Goal: Task Accomplishment & Management: Use online tool/utility

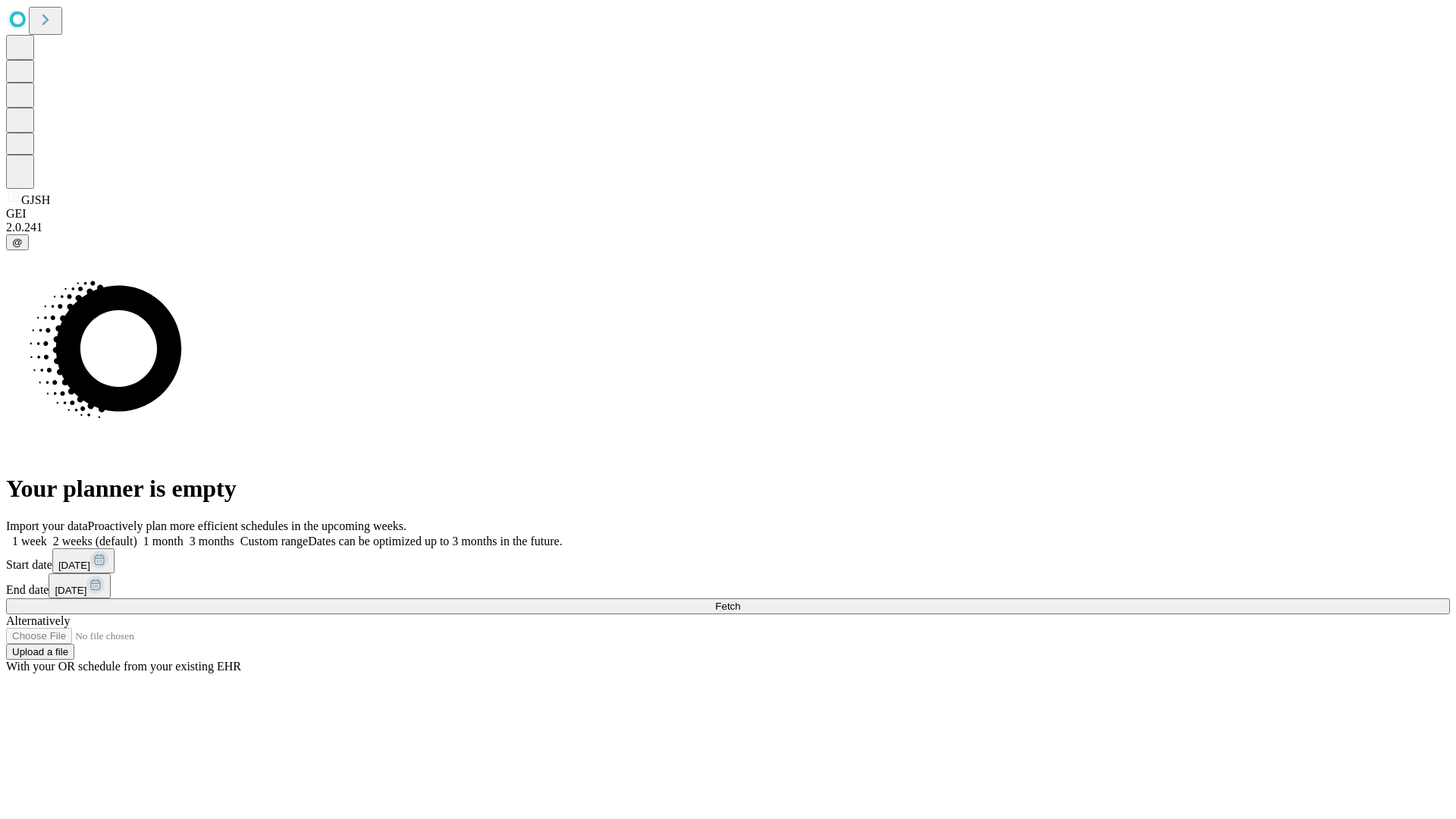
click at [47, 534] on label "1 week" at bounding box center [27, 541] width 41 height 13
click at [740, 601] on span "Fetch" at bounding box center [727, 606] width 25 height 12
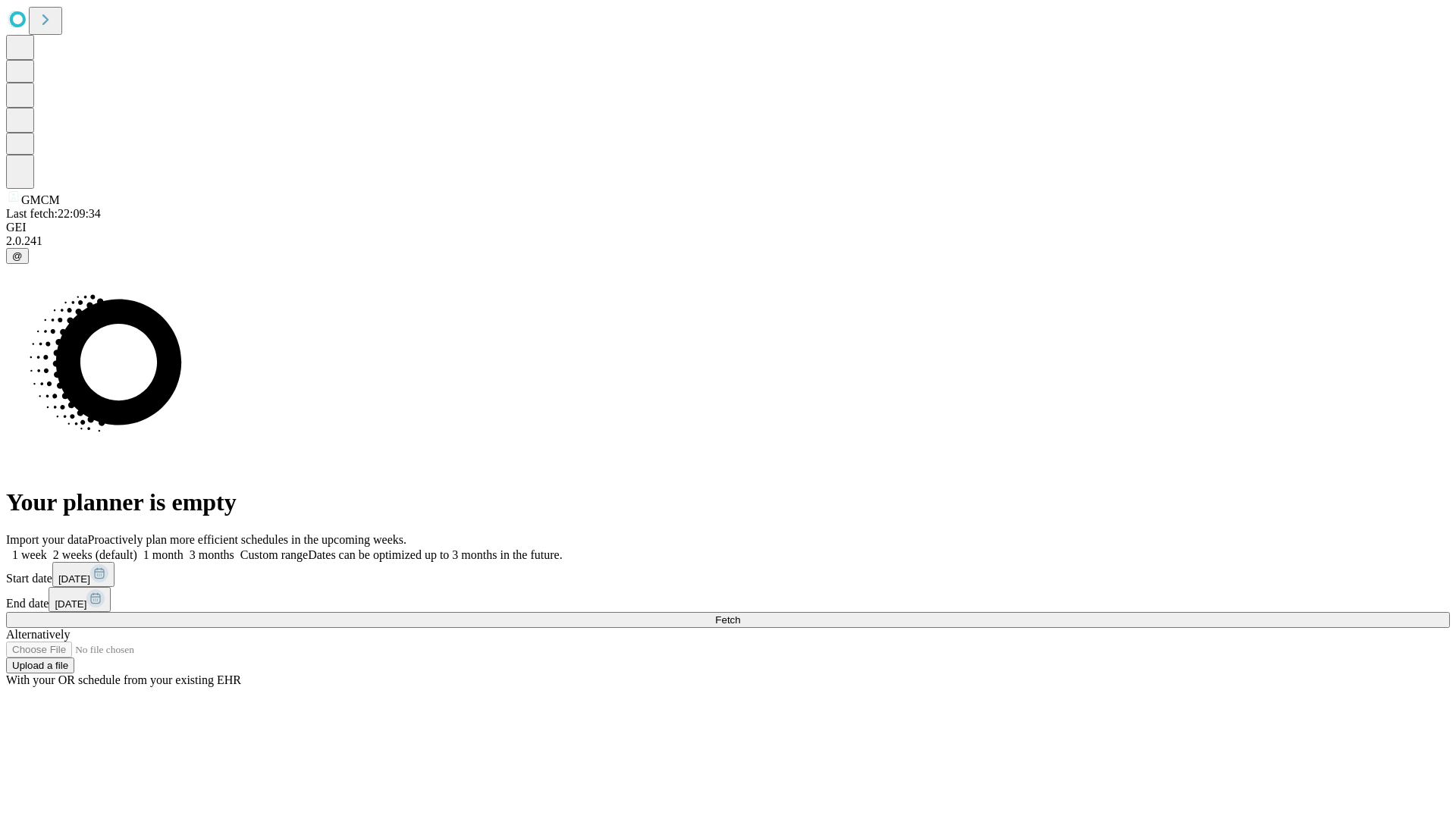
click at [47, 549] on label "1 week" at bounding box center [27, 555] width 41 height 13
click at [740, 614] on span "Fetch" at bounding box center [727, 620] width 25 height 12
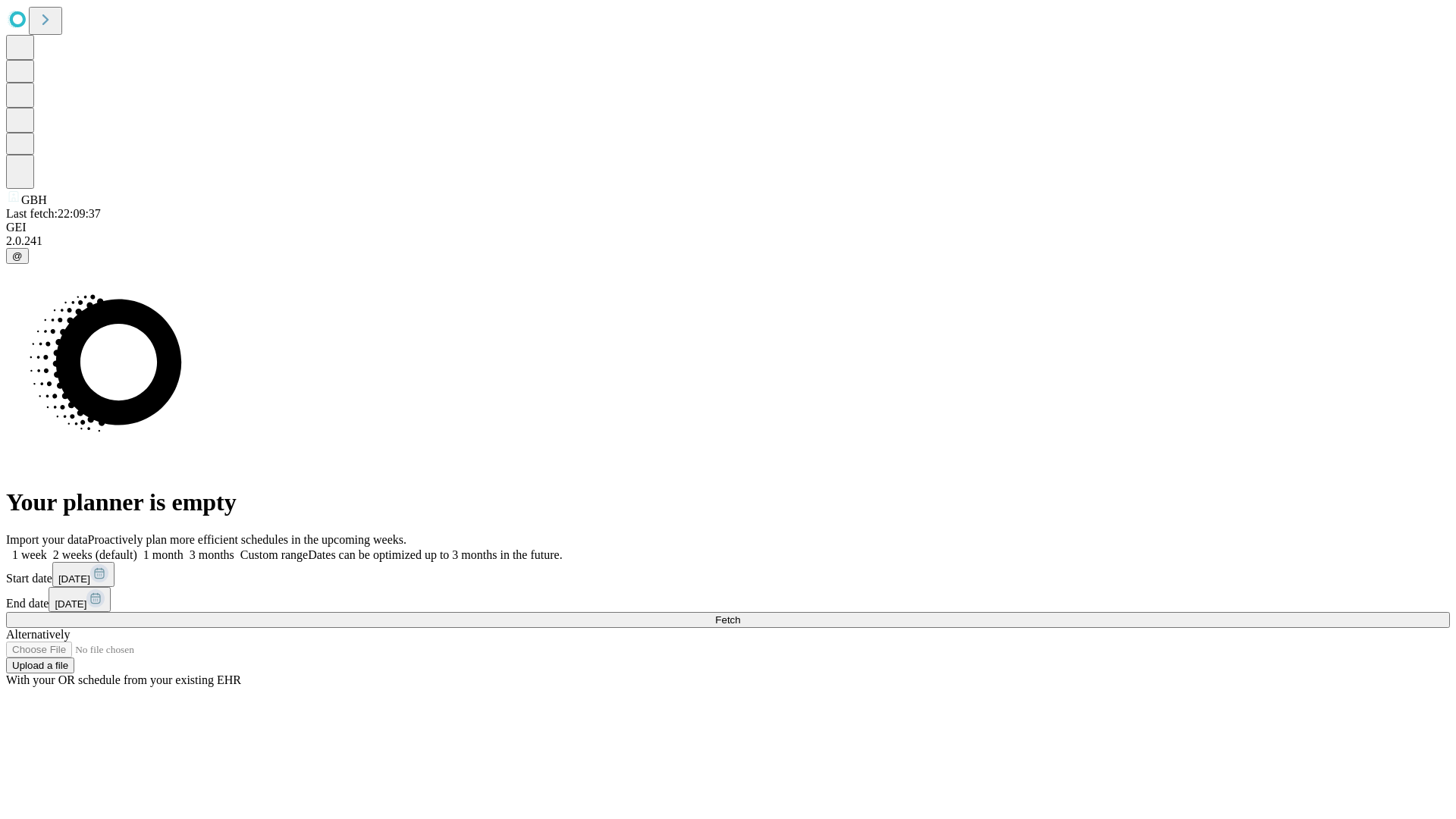
click at [740, 614] on span "Fetch" at bounding box center [727, 620] width 25 height 12
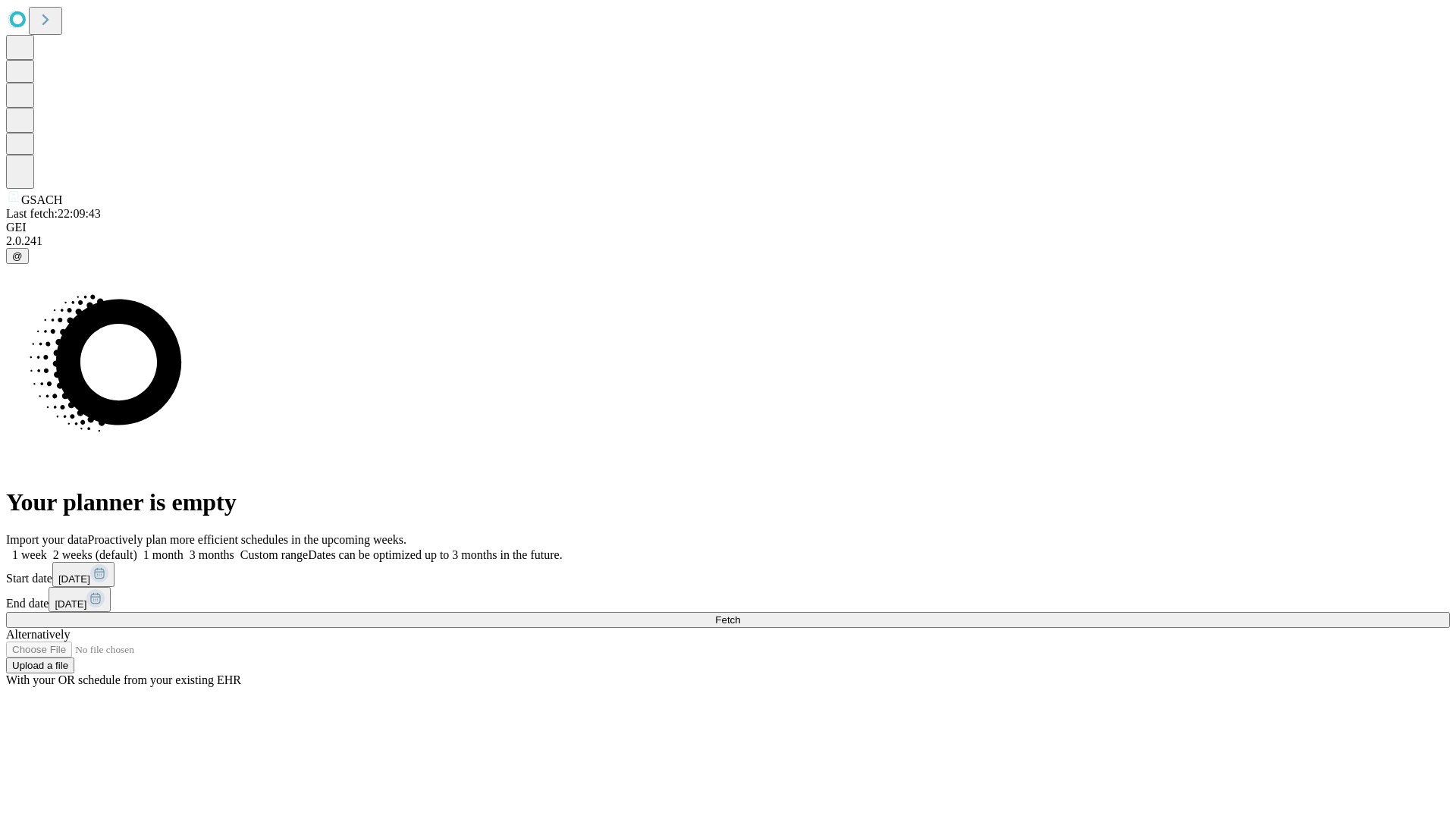
click at [47, 549] on label "1 week" at bounding box center [27, 555] width 41 height 13
click at [740, 614] on span "Fetch" at bounding box center [727, 620] width 25 height 12
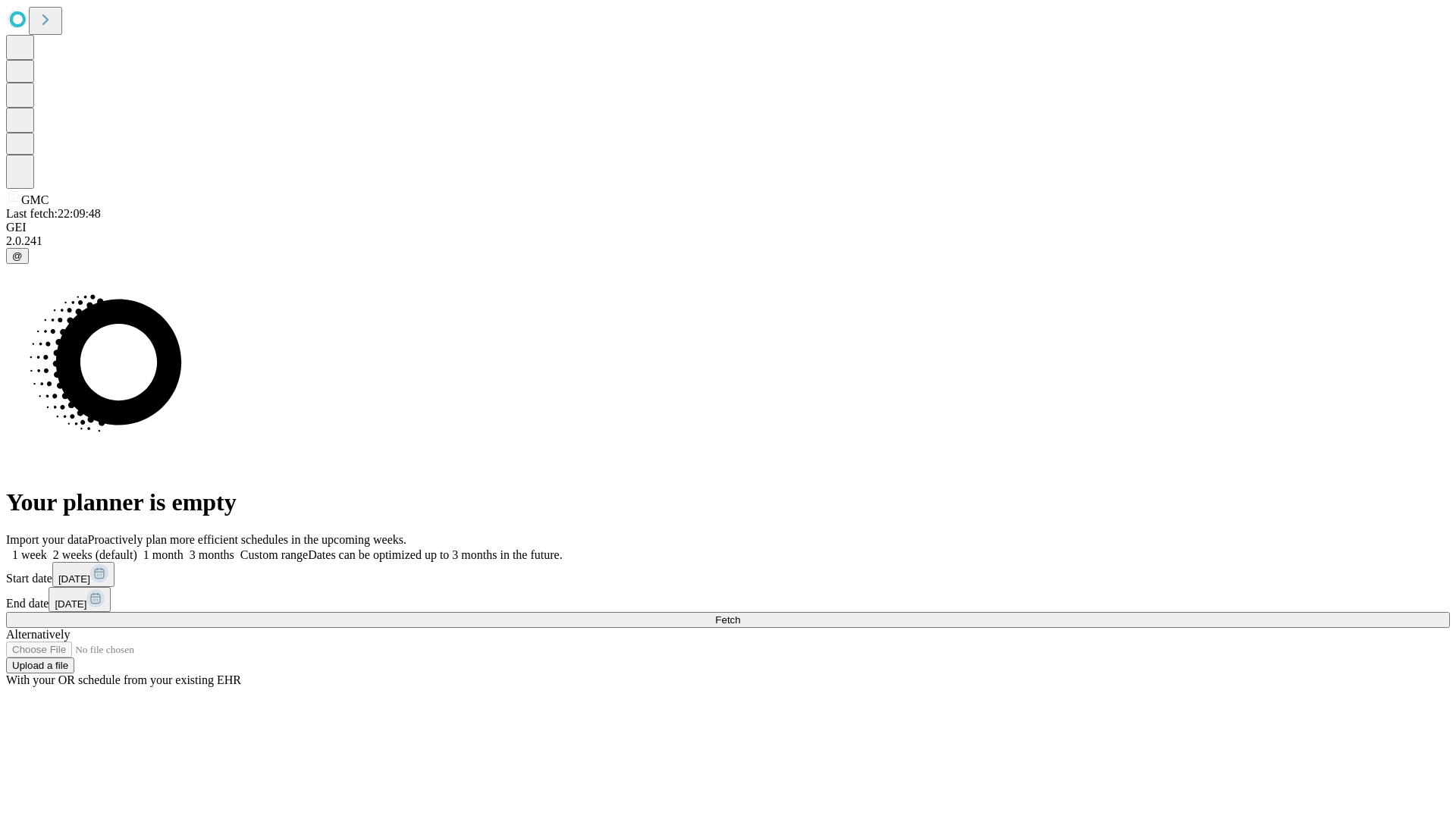
click at [47, 549] on label "1 week" at bounding box center [27, 555] width 41 height 13
click at [740, 614] on span "Fetch" at bounding box center [727, 620] width 25 height 12
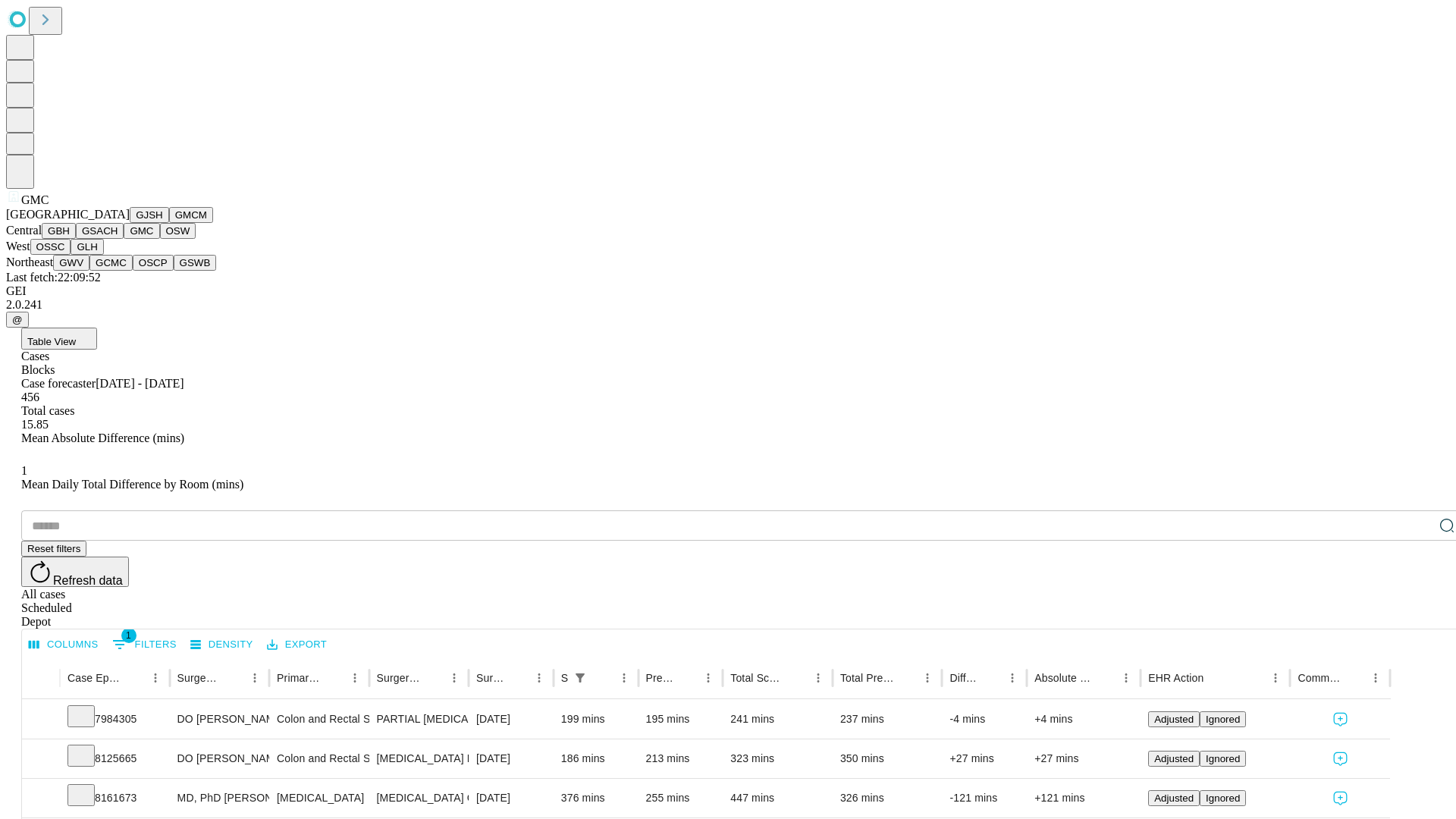
click at [160, 239] on button "OSW" at bounding box center [178, 231] width 37 height 16
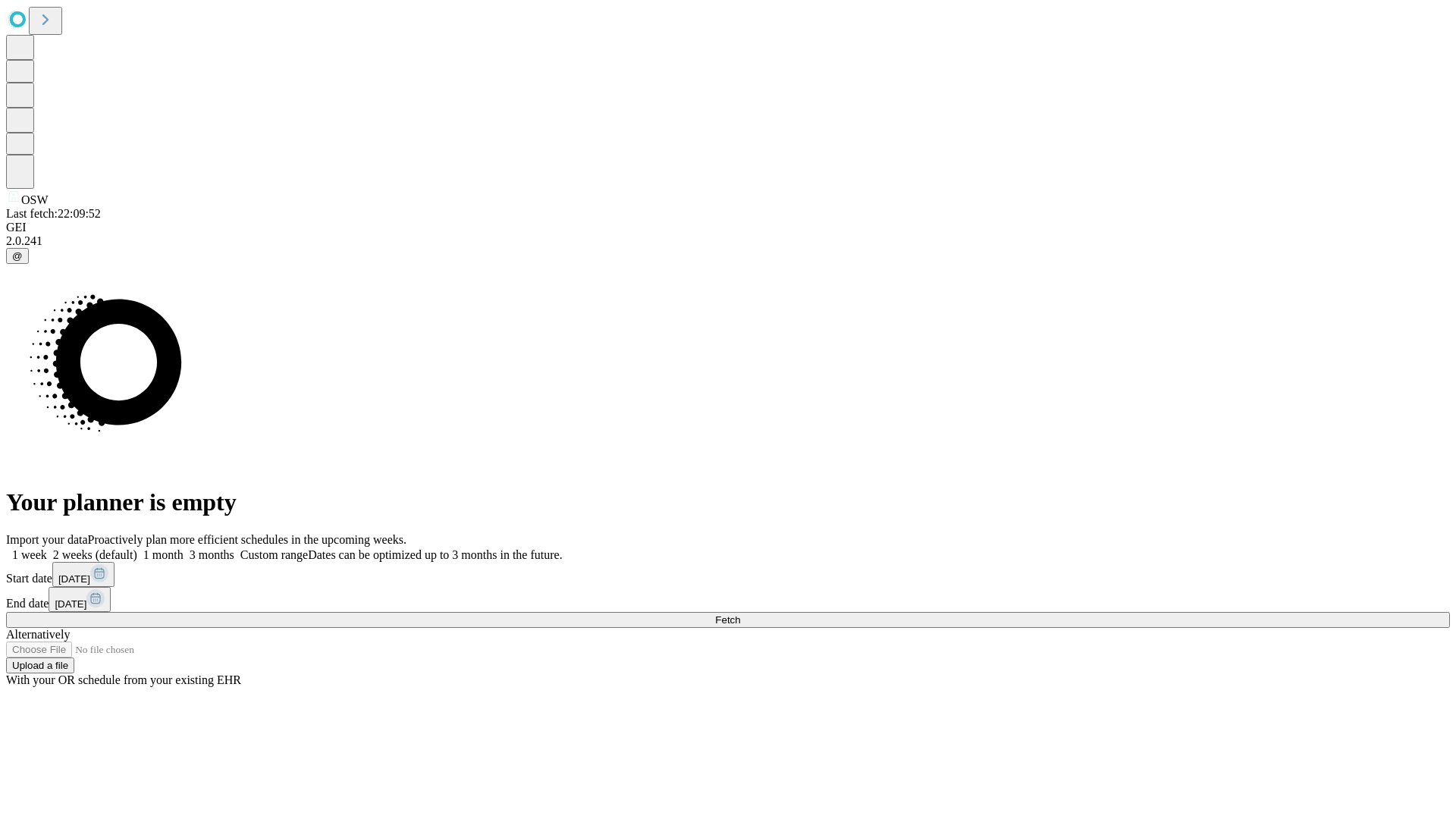
click at [47, 549] on label "1 week" at bounding box center [27, 555] width 41 height 13
click at [740, 614] on span "Fetch" at bounding box center [727, 620] width 25 height 12
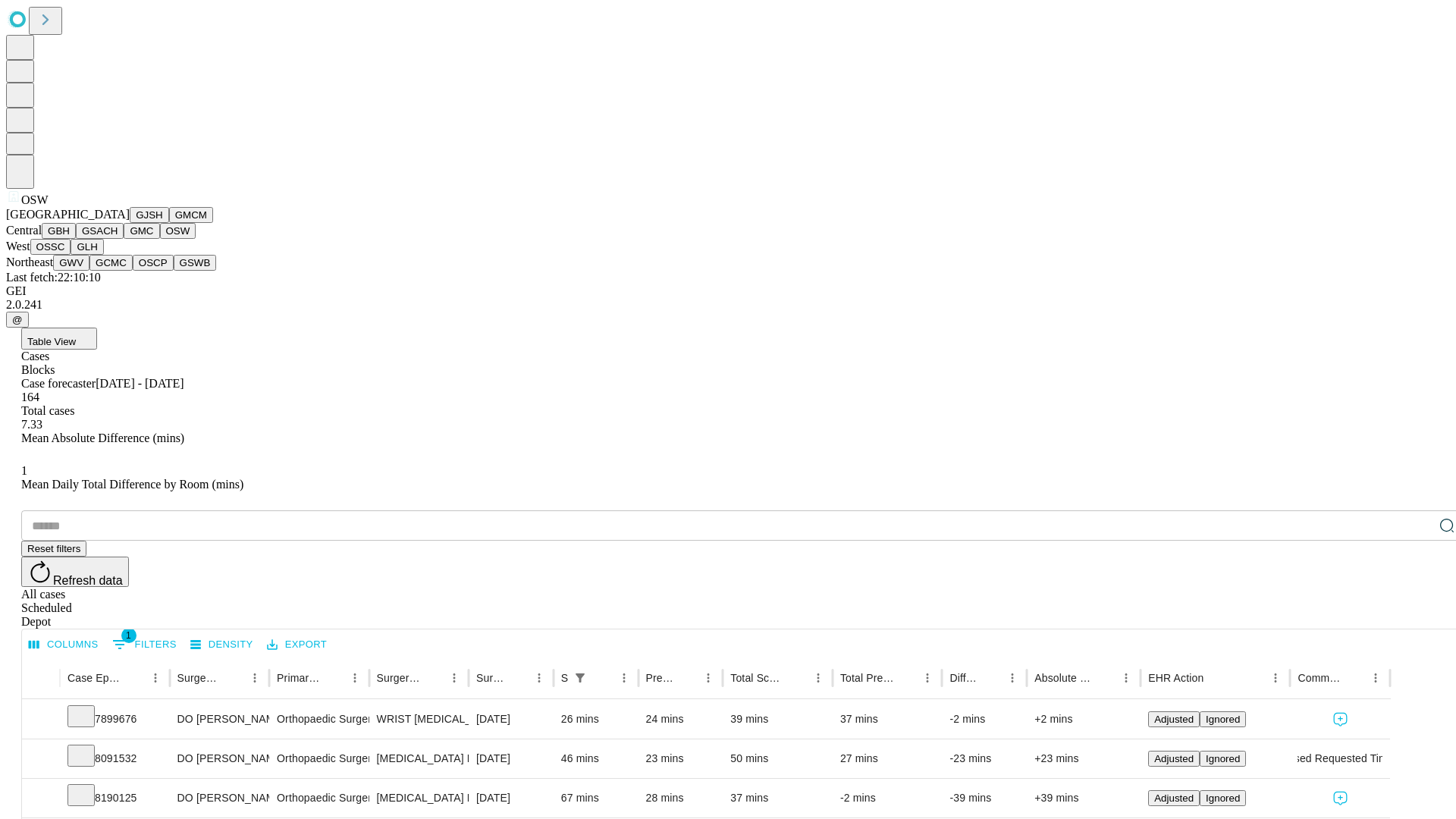
click at [71, 255] on button "OSSC" at bounding box center [51, 247] width 41 height 16
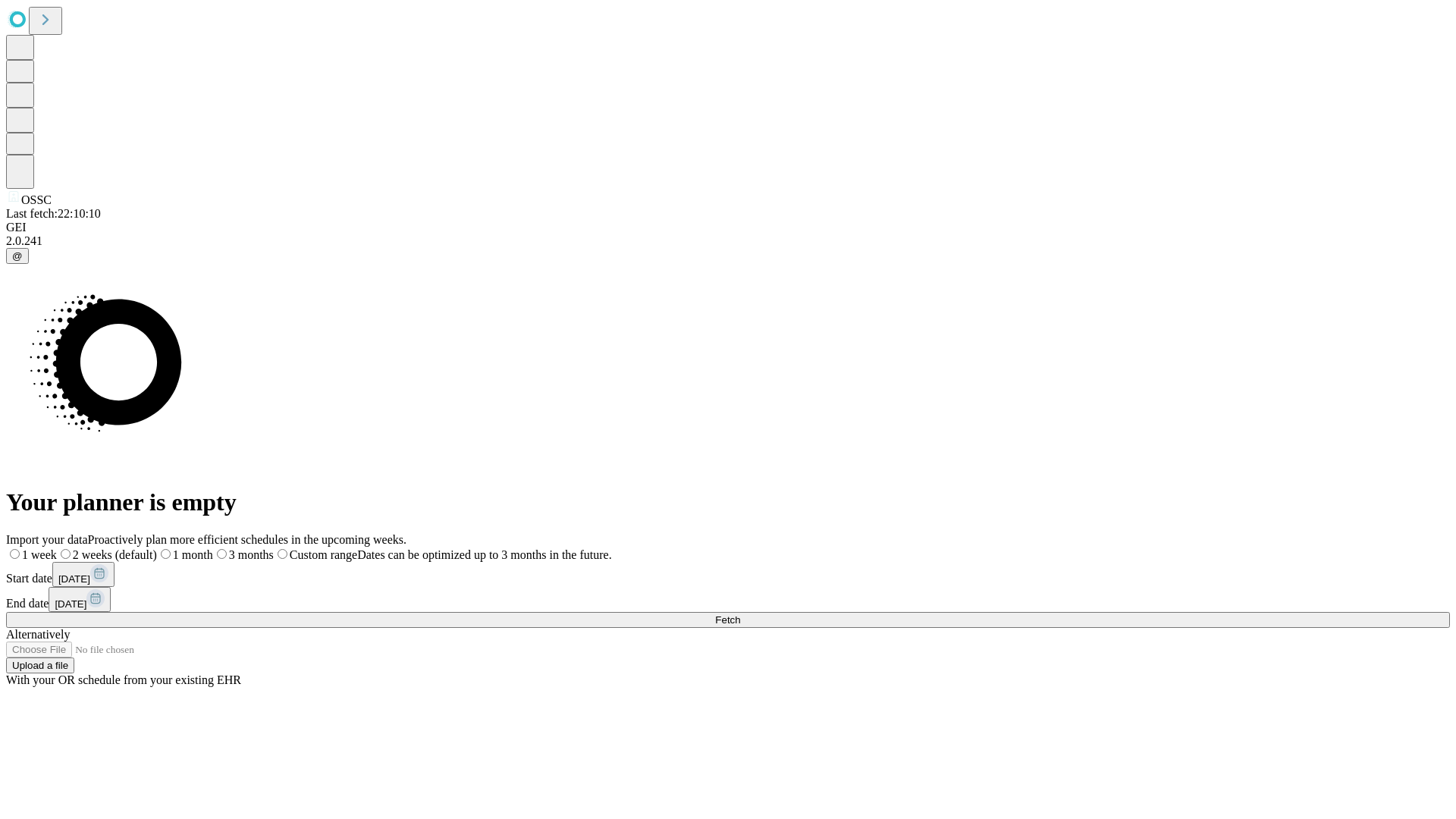
click at [57, 549] on label "1 week" at bounding box center [31, 555] width 51 height 13
click at [740, 614] on span "Fetch" at bounding box center [727, 620] width 25 height 12
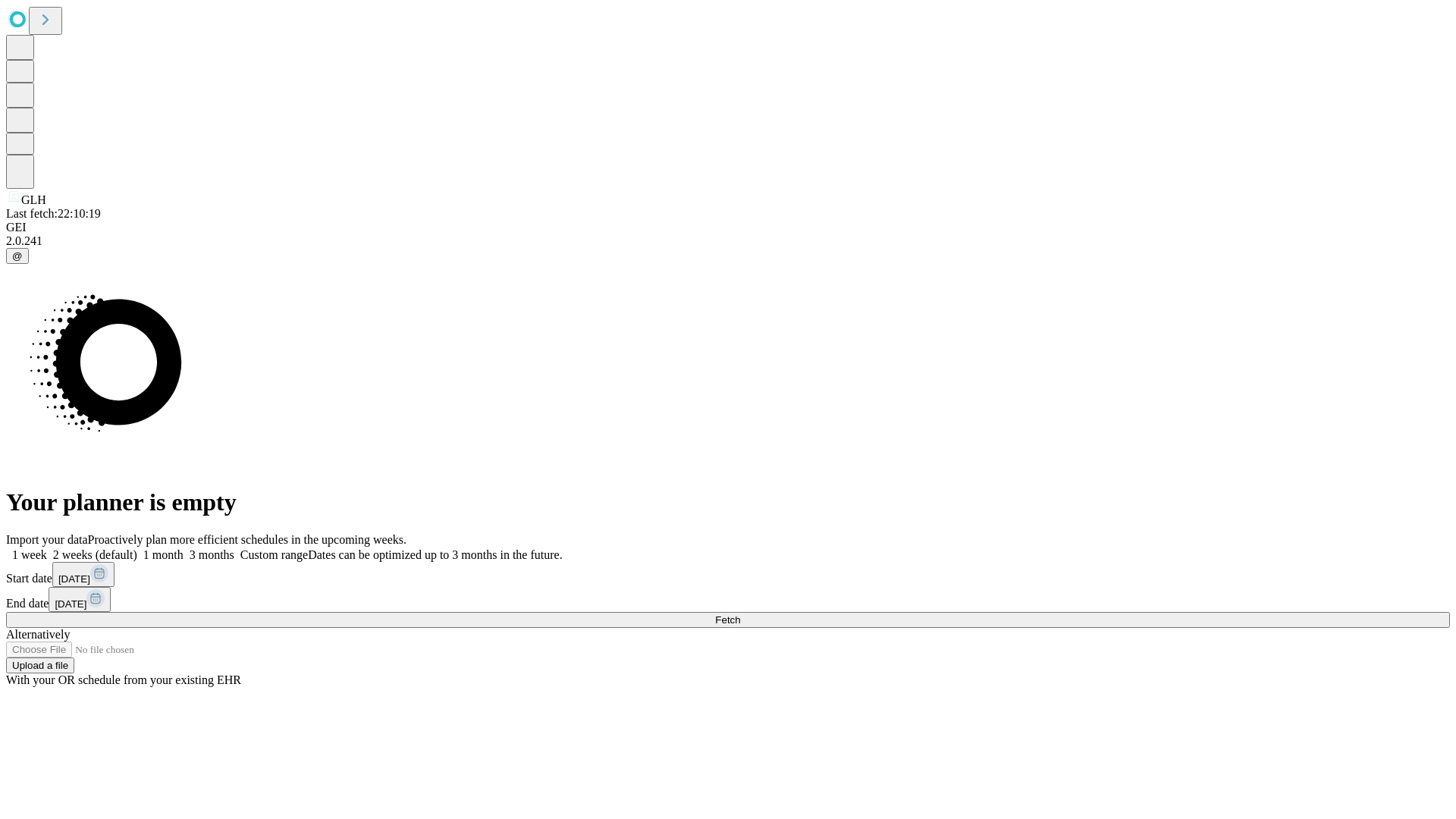
click at [47, 549] on label "1 week" at bounding box center [27, 555] width 41 height 13
click at [740, 614] on span "Fetch" at bounding box center [727, 620] width 25 height 12
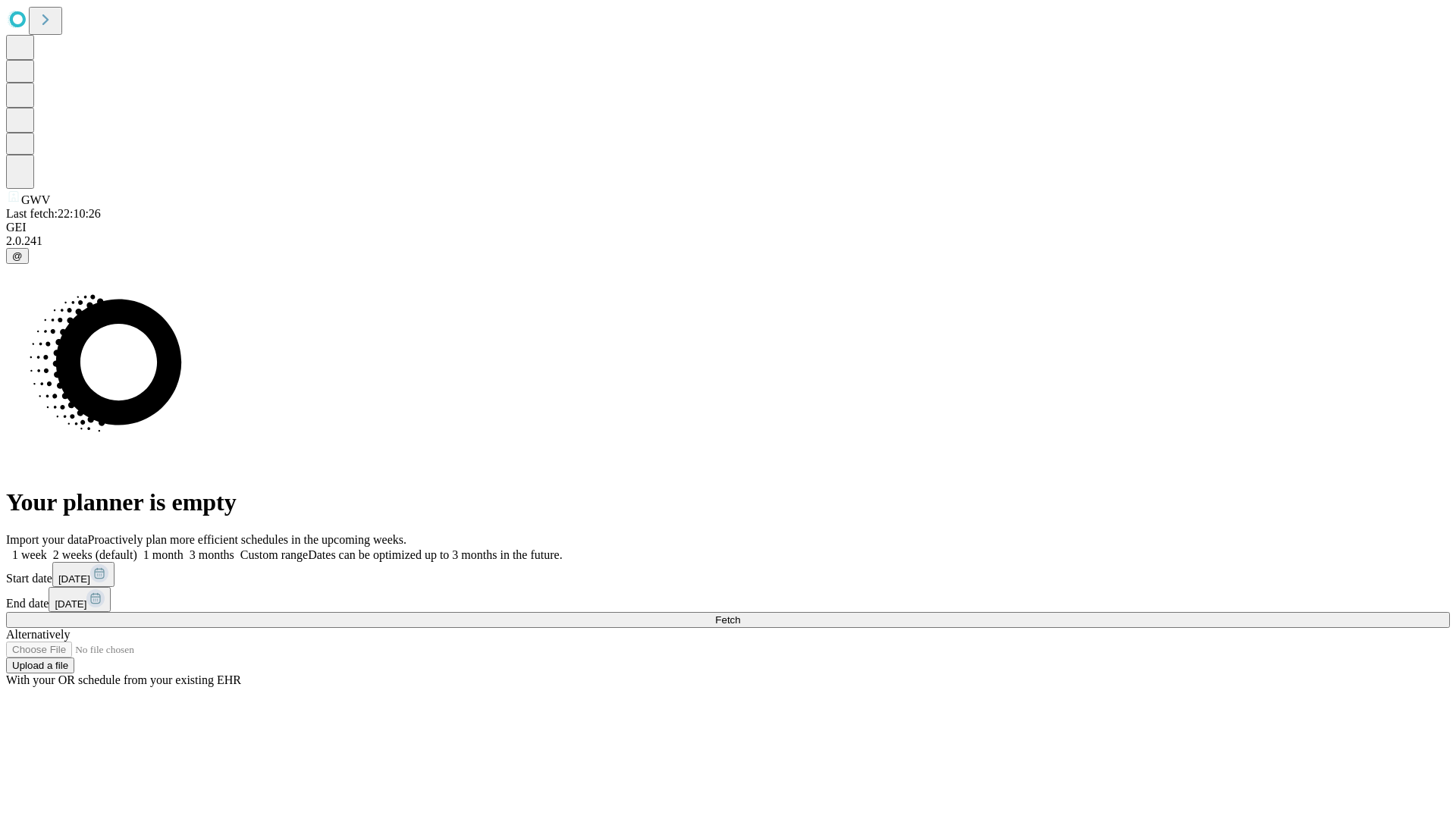
click at [47, 549] on label "1 week" at bounding box center [27, 555] width 41 height 13
click at [740, 614] on span "Fetch" at bounding box center [727, 620] width 25 height 12
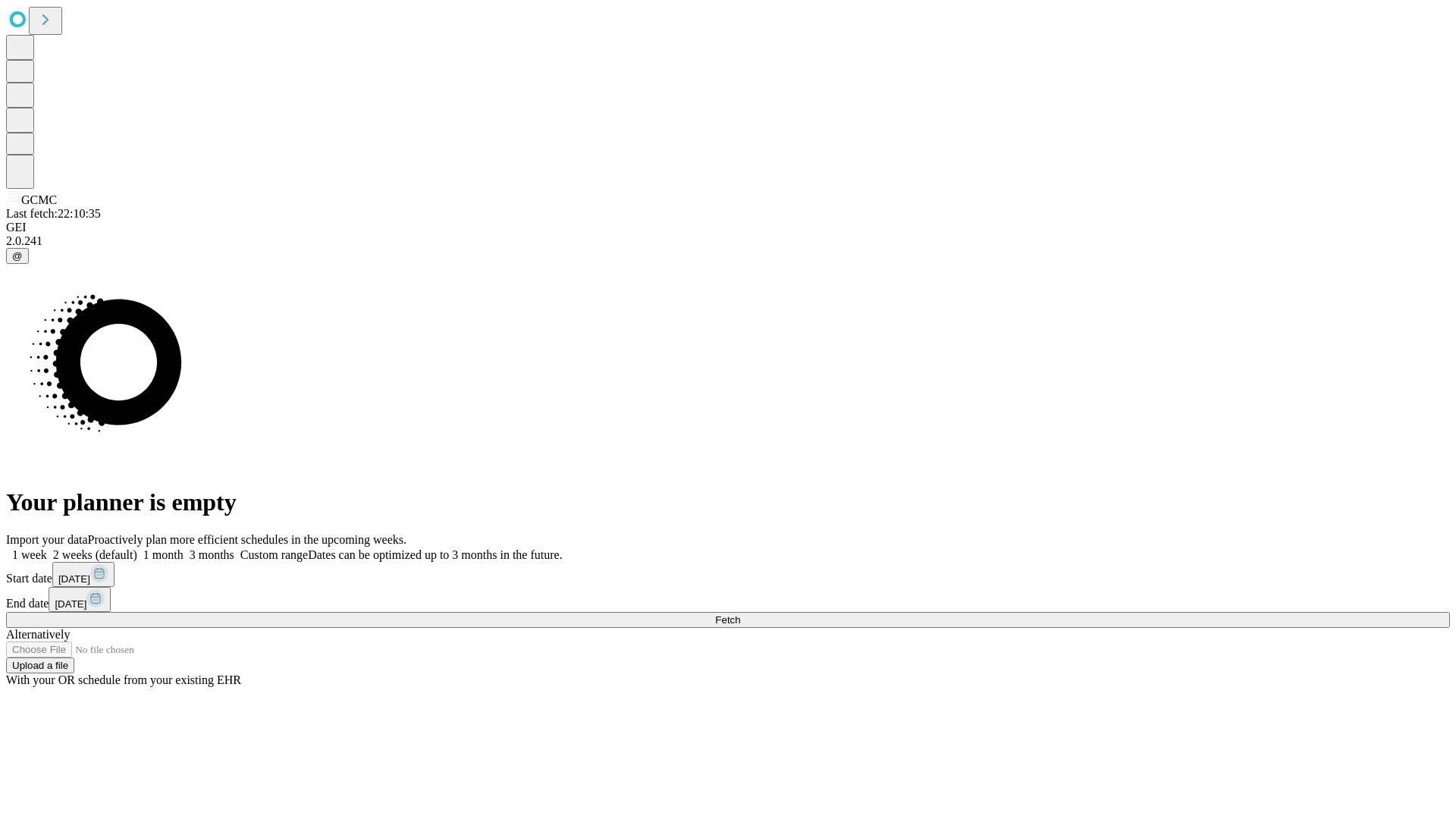
click at [47, 549] on label "1 week" at bounding box center [27, 555] width 41 height 13
click at [740, 614] on span "Fetch" at bounding box center [727, 620] width 25 height 12
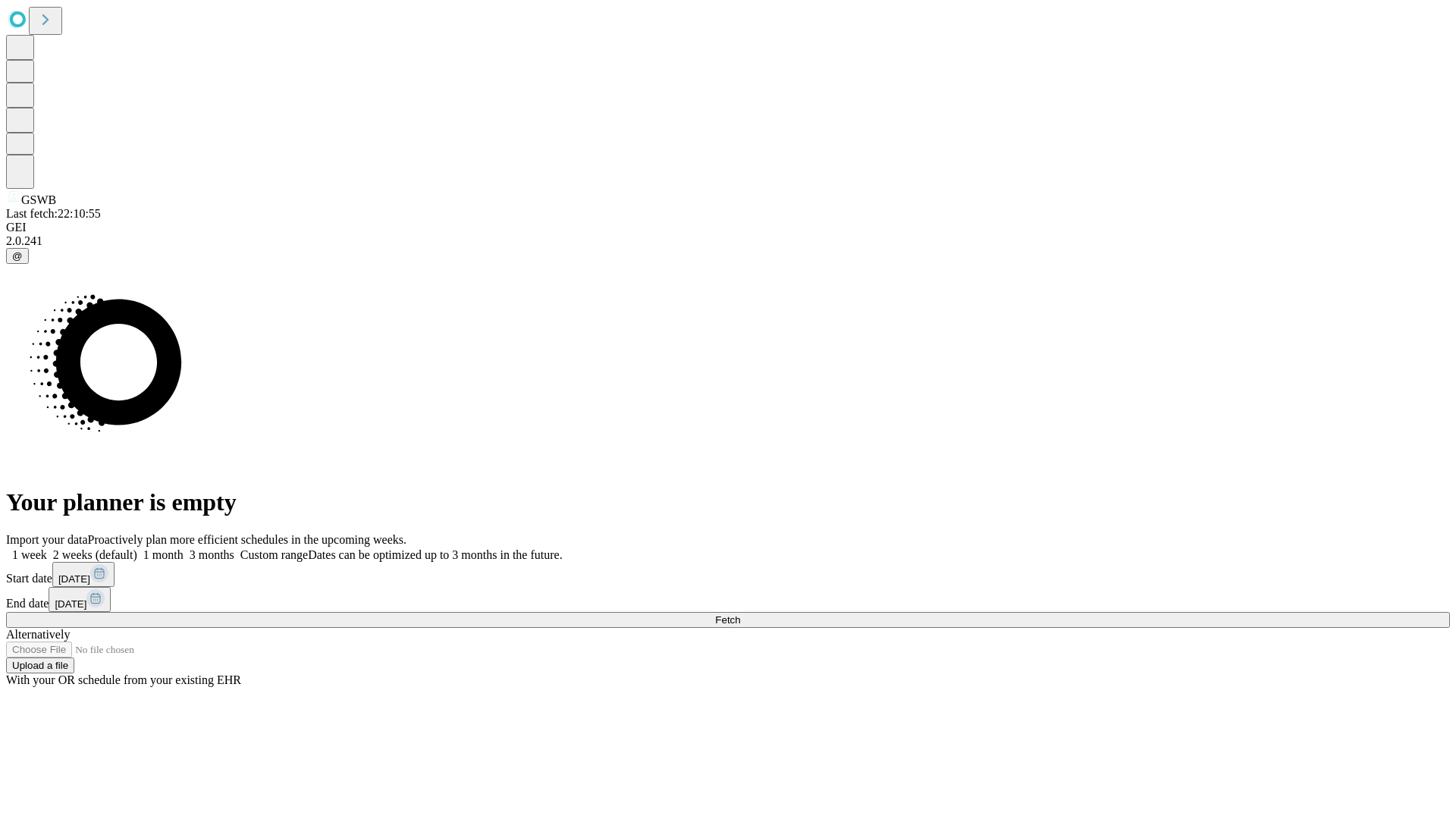
click at [47, 549] on label "1 week" at bounding box center [27, 555] width 41 height 13
click at [740, 614] on span "Fetch" at bounding box center [727, 620] width 25 height 12
